Goal: Check status

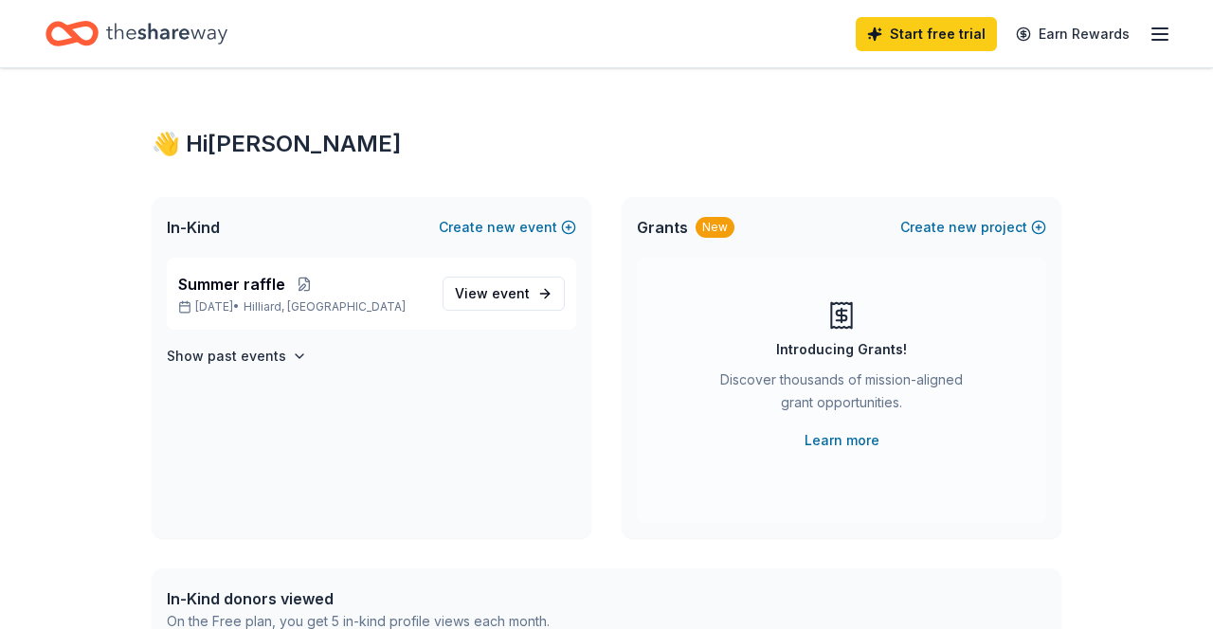
click at [1159, 40] on line "button" at bounding box center [1159, 40] width 15 height 0
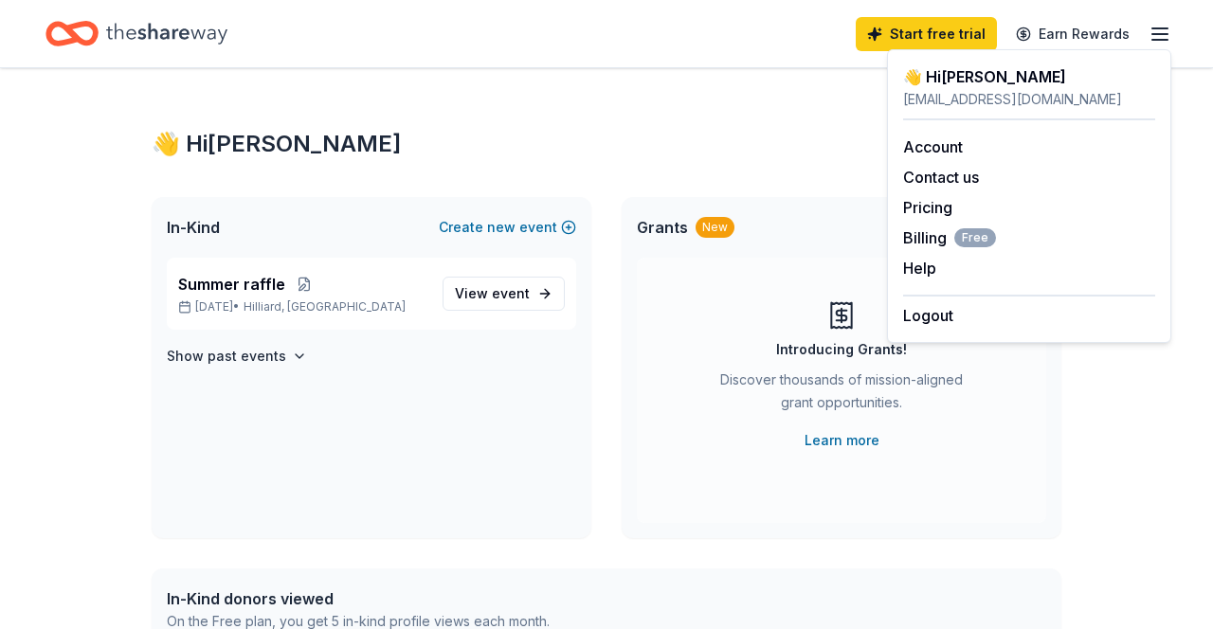
click at [834, 486] on div "Introducing Grants! Discover thousands of mission-aligned grant opportunities. …" at bounding box center [841, 390] width 409 height 265
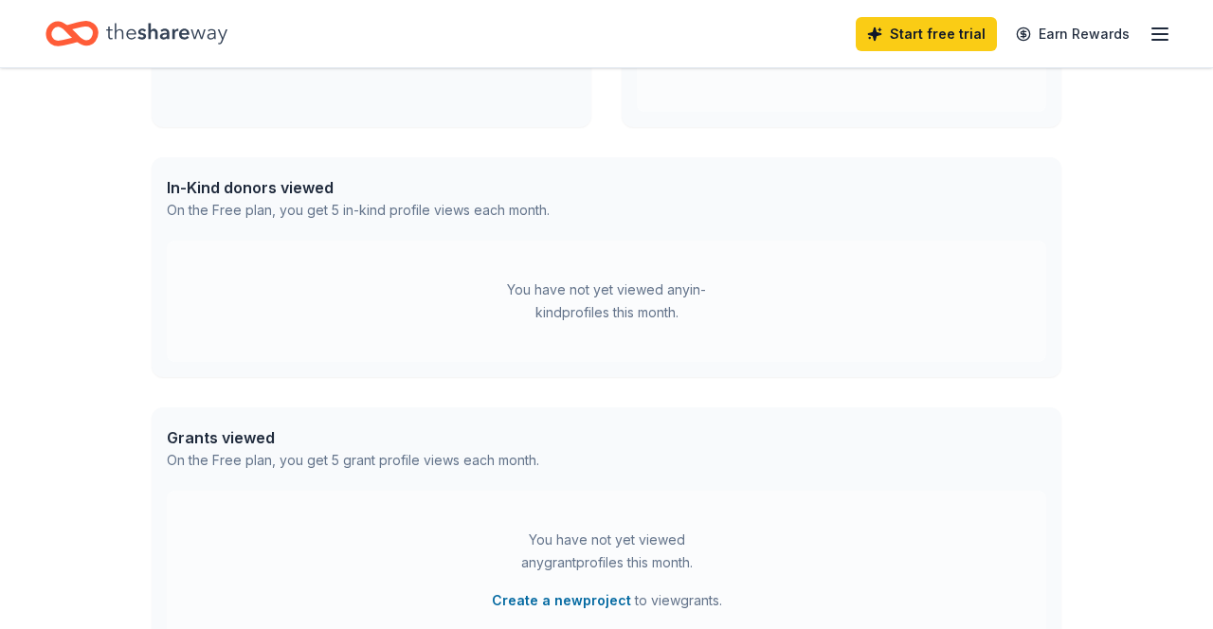
scroll to position [414, 0]
click at [772, 328] on div "You have not yet viewed any in-kind profiles this month." at bounding box center [606, 298] width 879 height 121
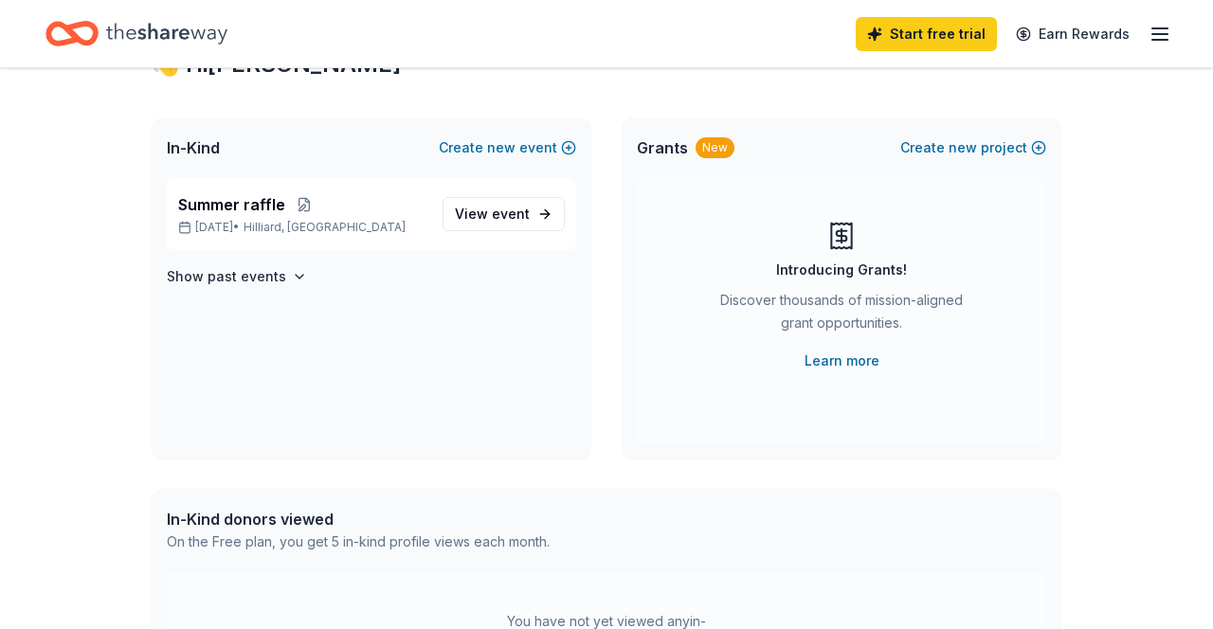
scroll to position [74, 0]
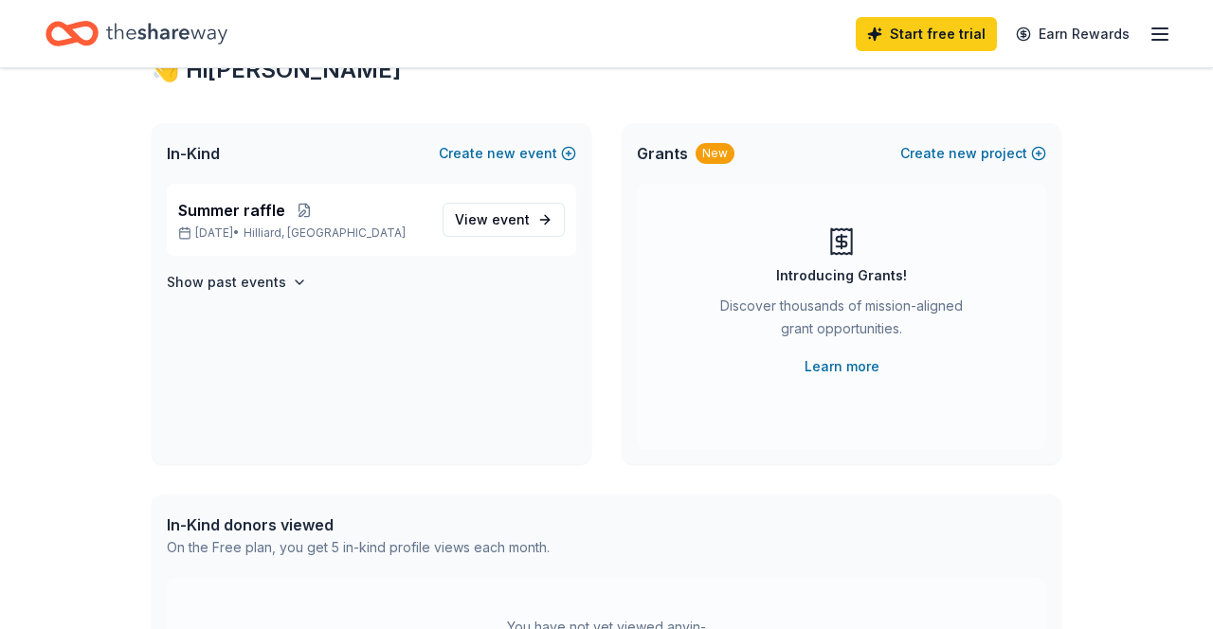
click at [264, 278] on h4 "Show past events" at bounding box center [226, 282] width 119 height 23
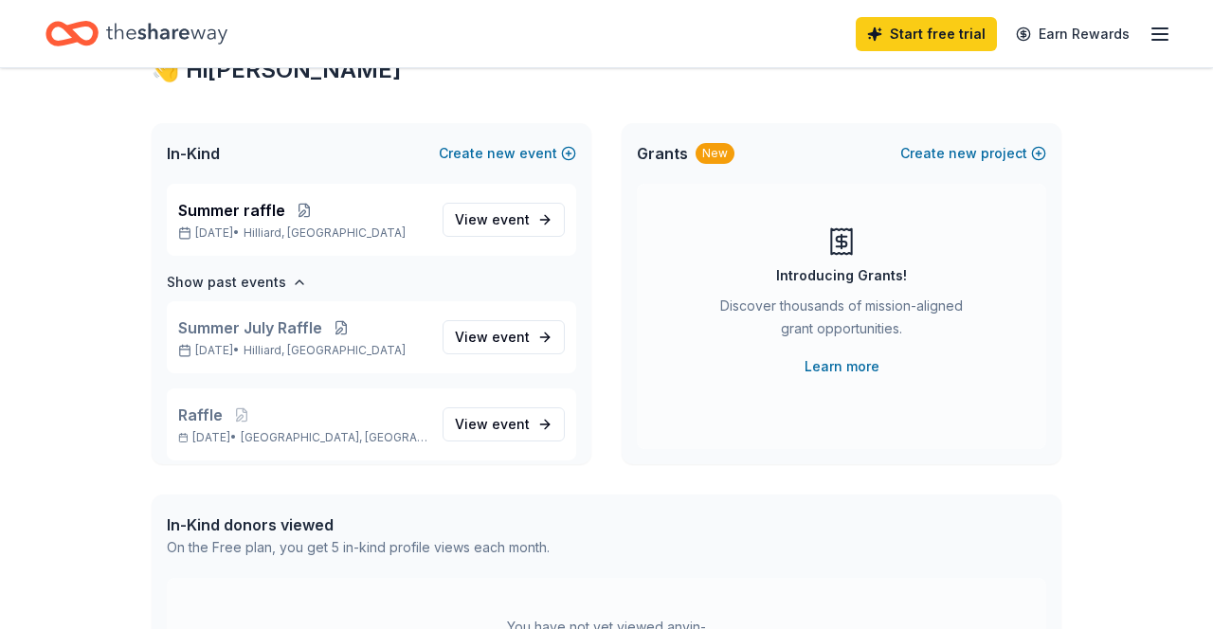
click at [323, 334] on p "Summer July Raffle" at bounding box center [302, 327] width 249 height 23
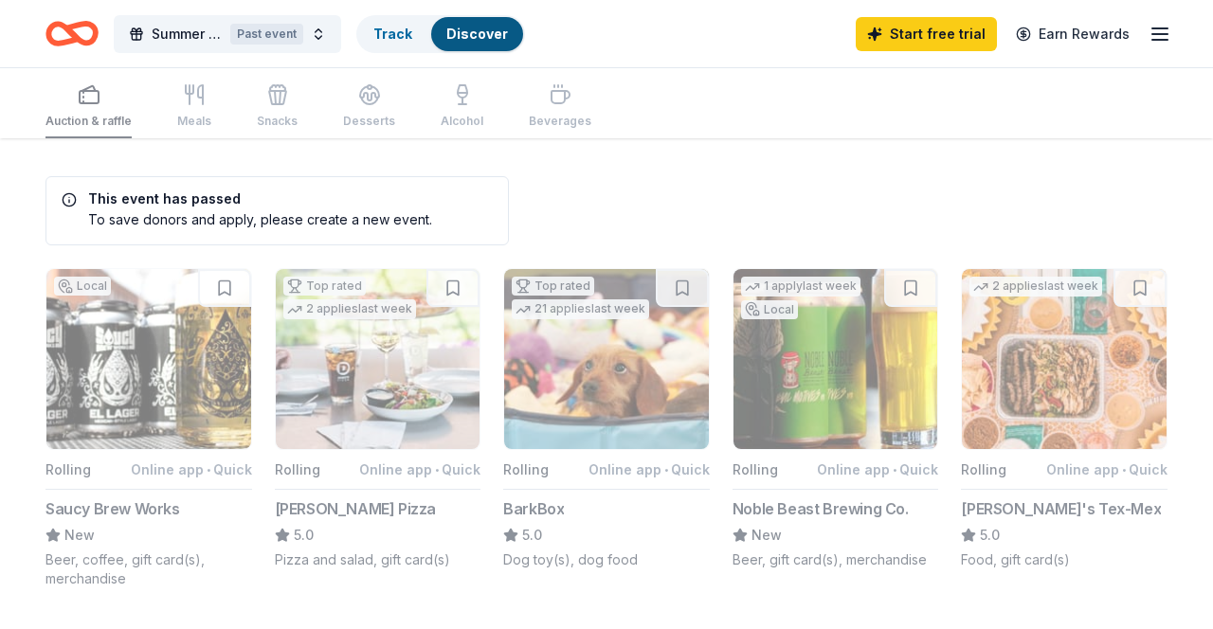
click at [393, 47] on div "Track" at bounding box center [392, 34] width 69 height 34
